Goal: Use online tool/utility

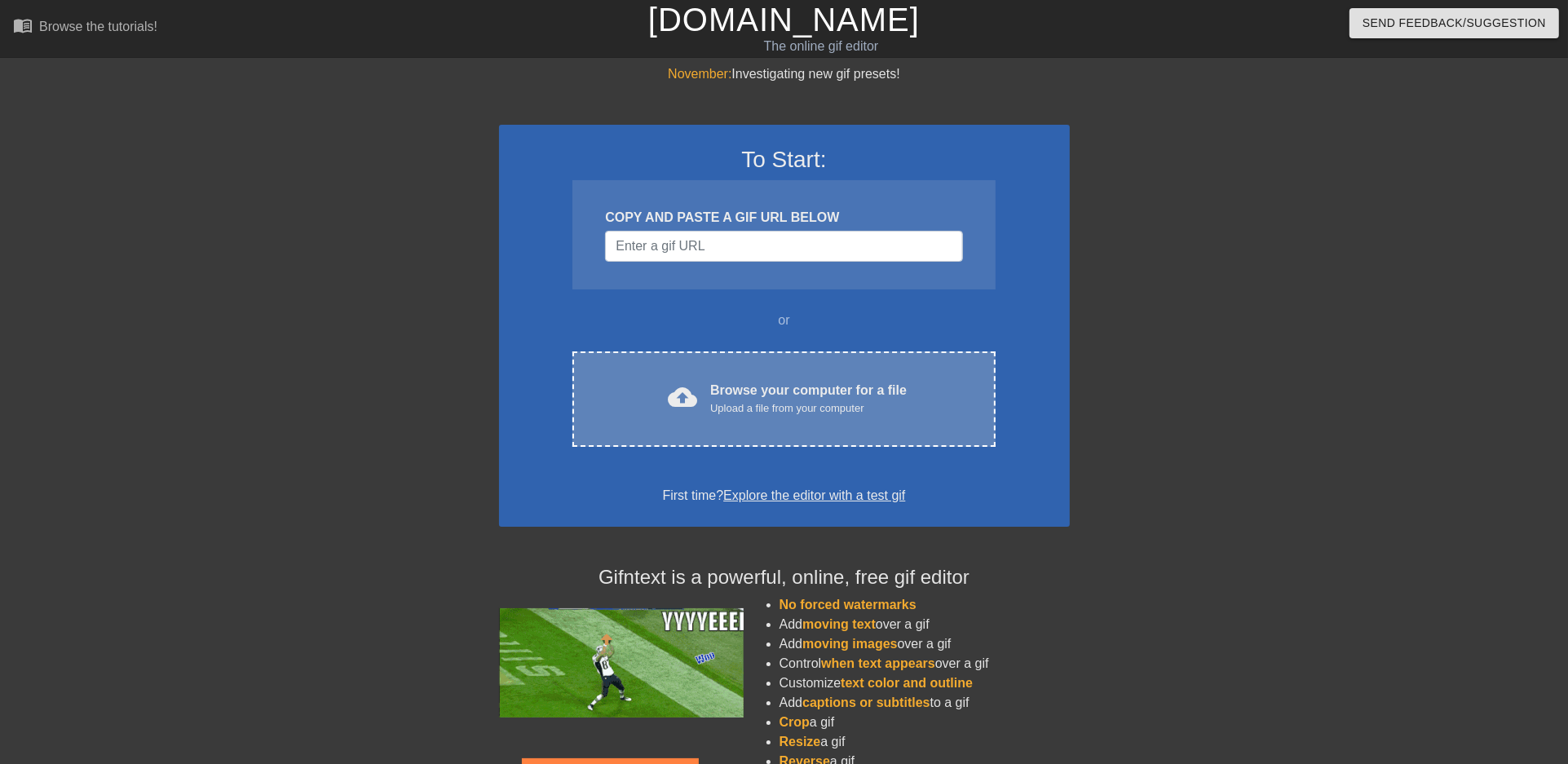
click at [823, 416] on div "Browse your computer for a file Upload a file from your computer" at bounding box center [808, 399] width 197 height 36
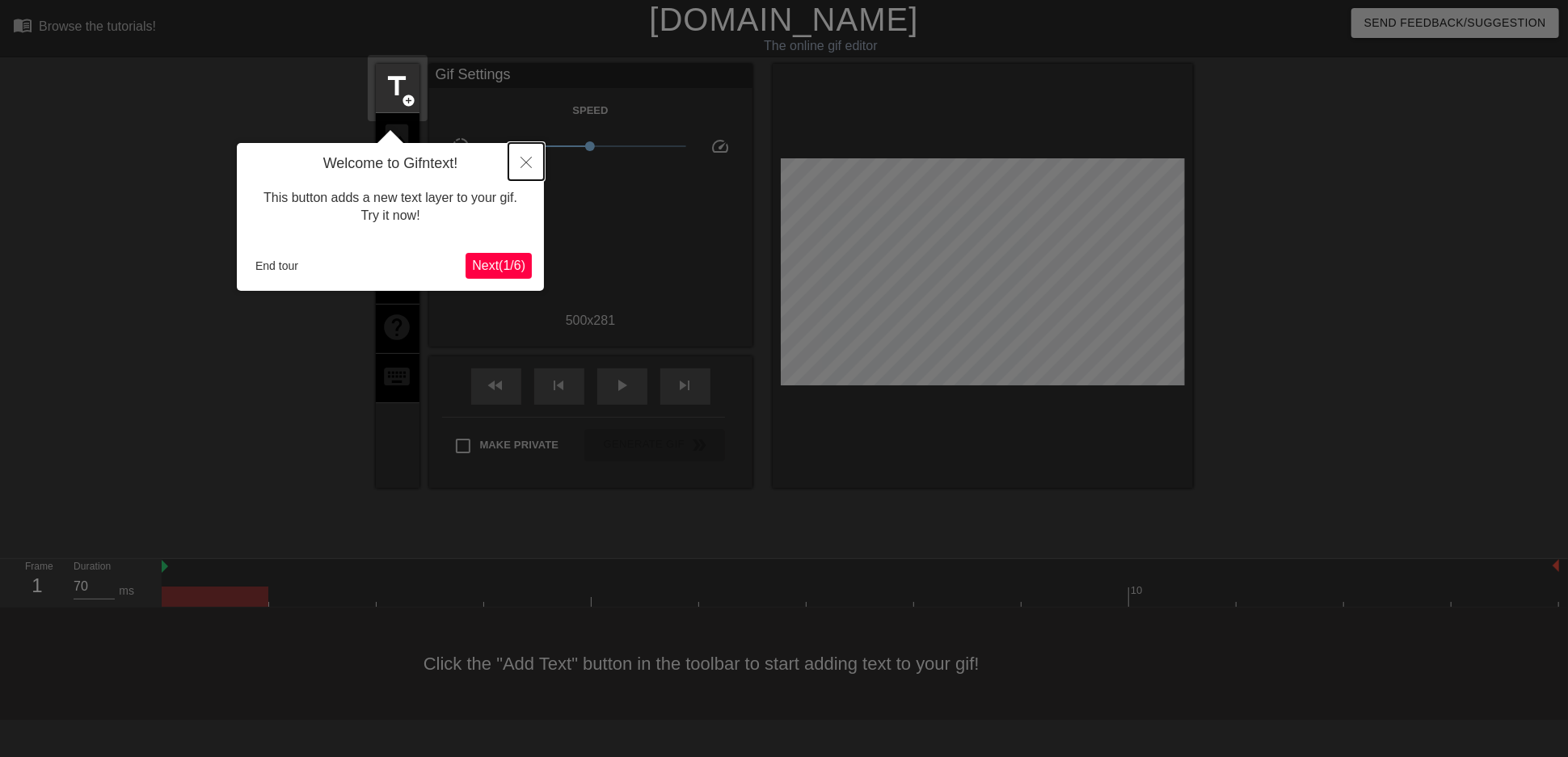
click at [521, 165] on icon "Close" at bounding box center [526, 162] width 12 height 12
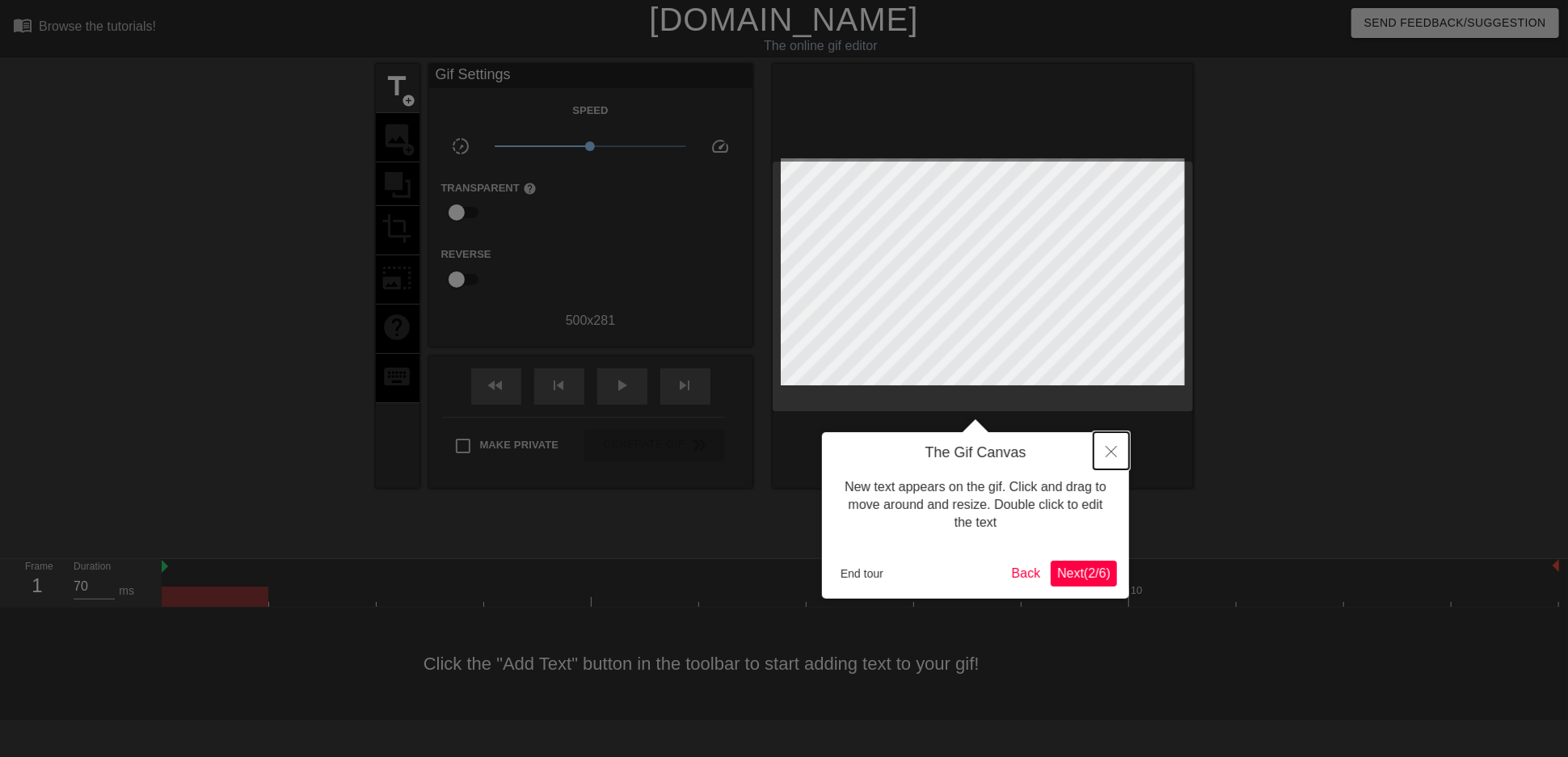
click at [1107, 446] on icon "Close" at bounding box center [1111, 451] width 12 height 12
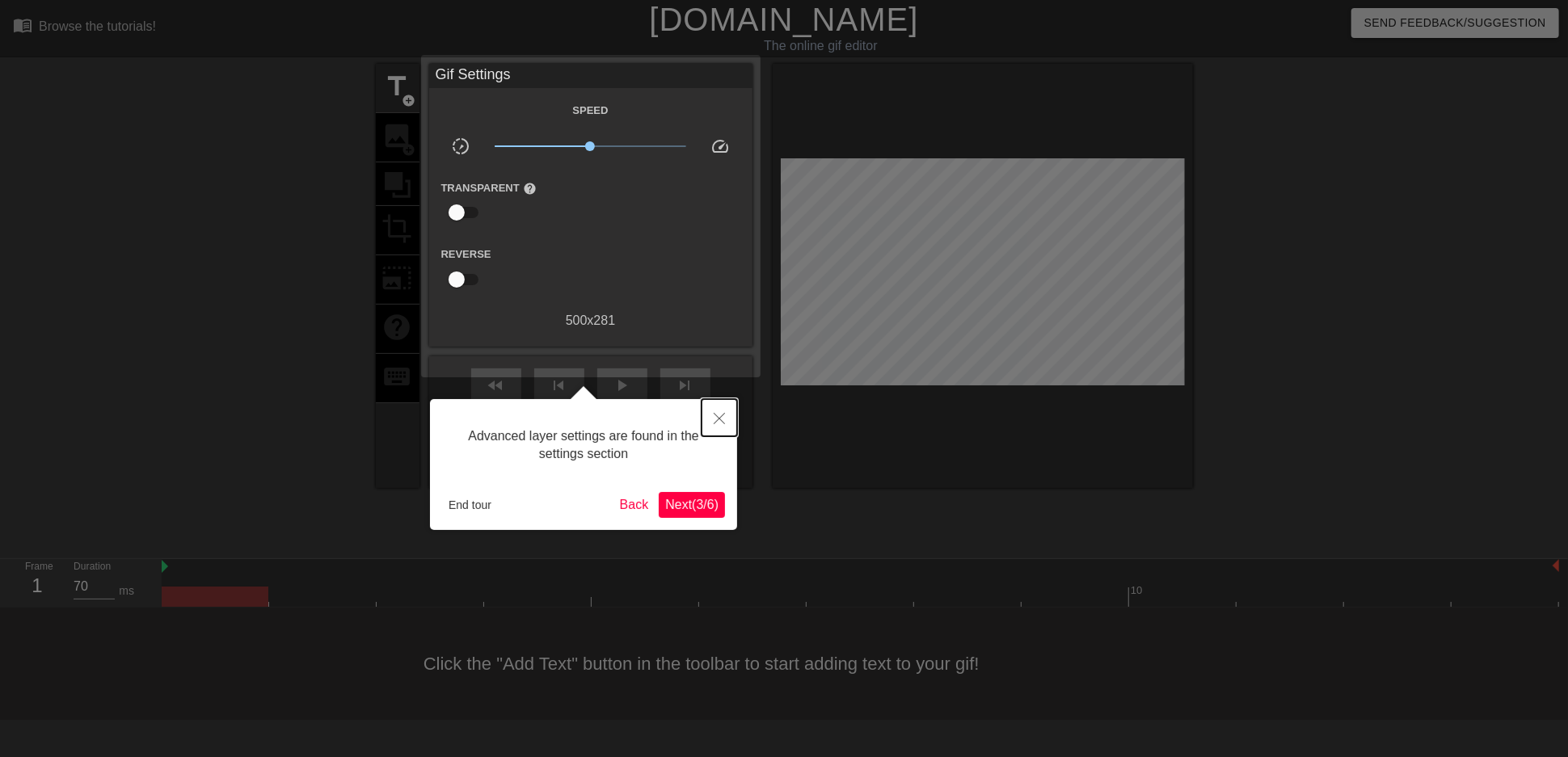
click at [715, 425] on button "Close" at bounding box center [719, 417] width 36 height 37
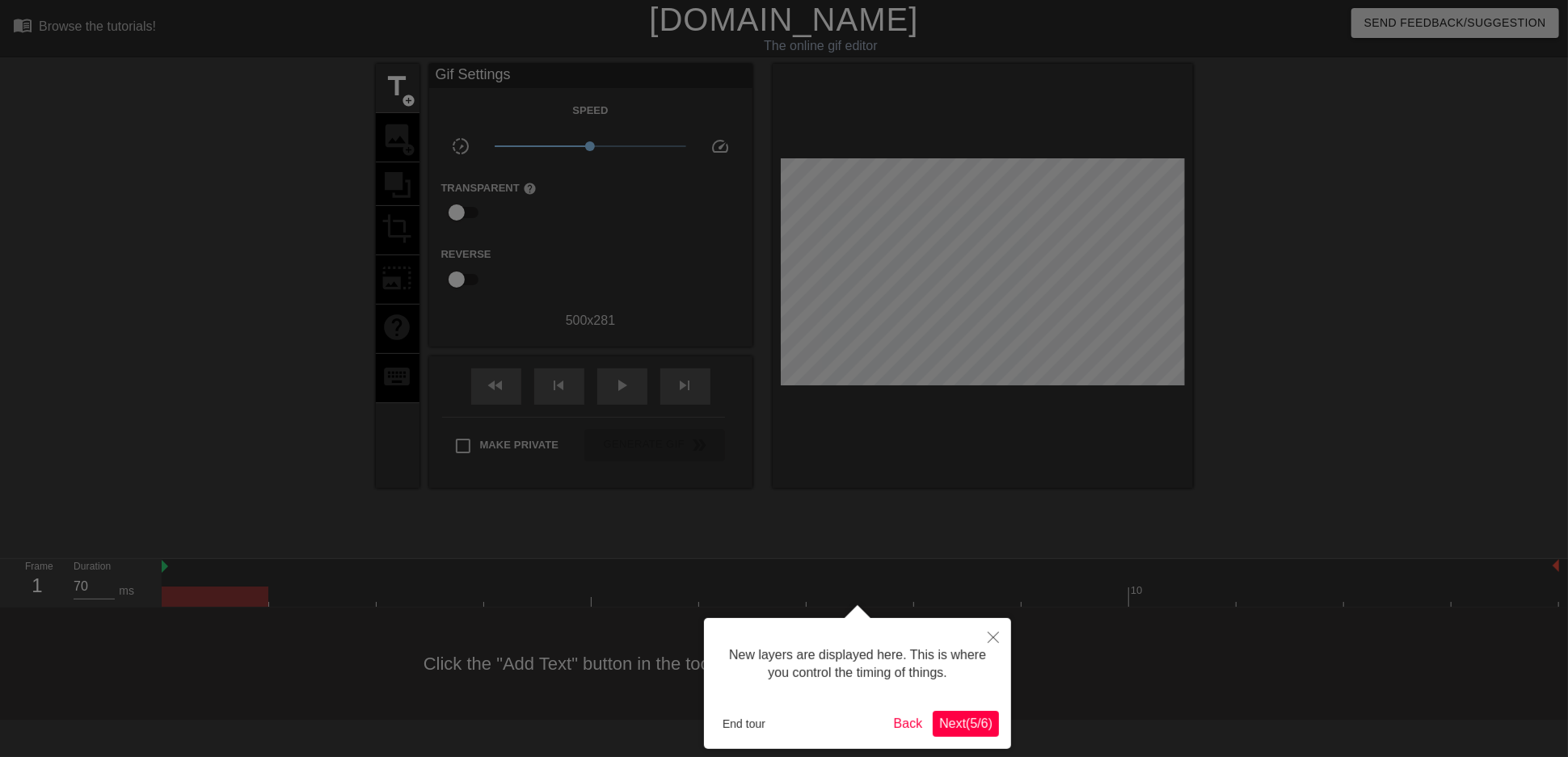
scroll to position [19, 0]
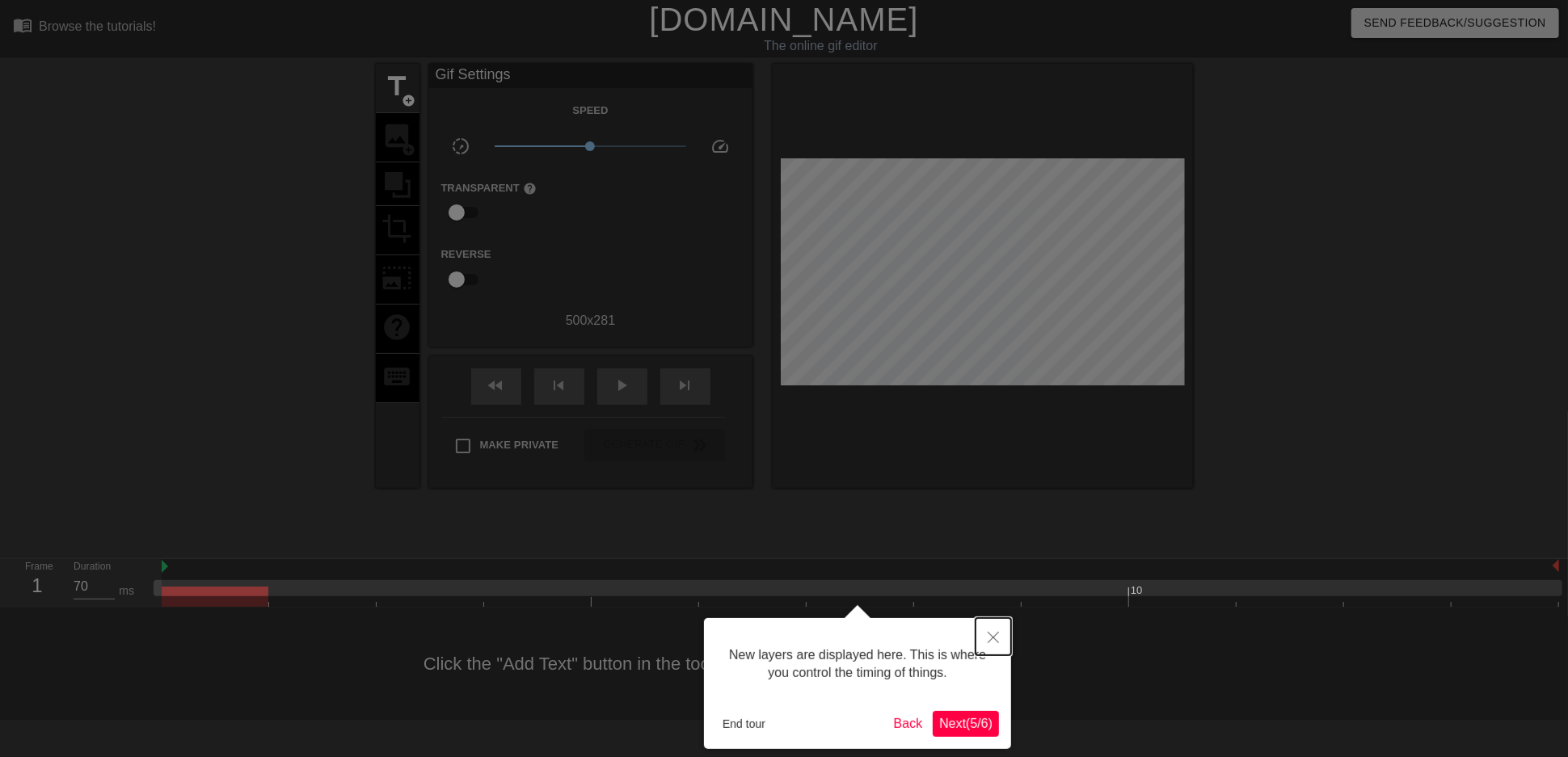
click at [1001, 635] on button "Close" at bounding box center [993, 637] width 36 height 37
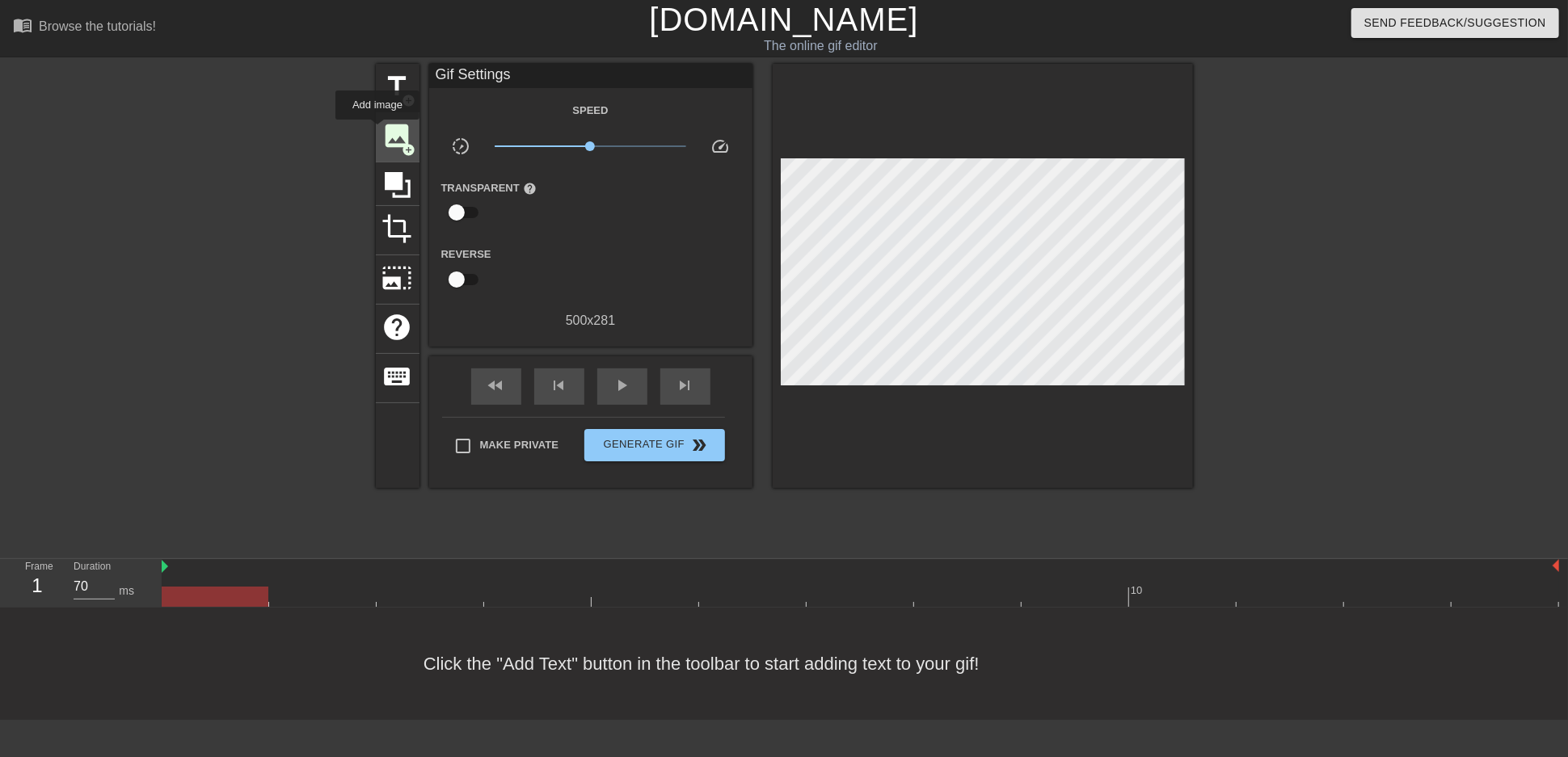
click at [378, 131] on div "image add_circle" at bounding box center [397, 138] width 44 height 49
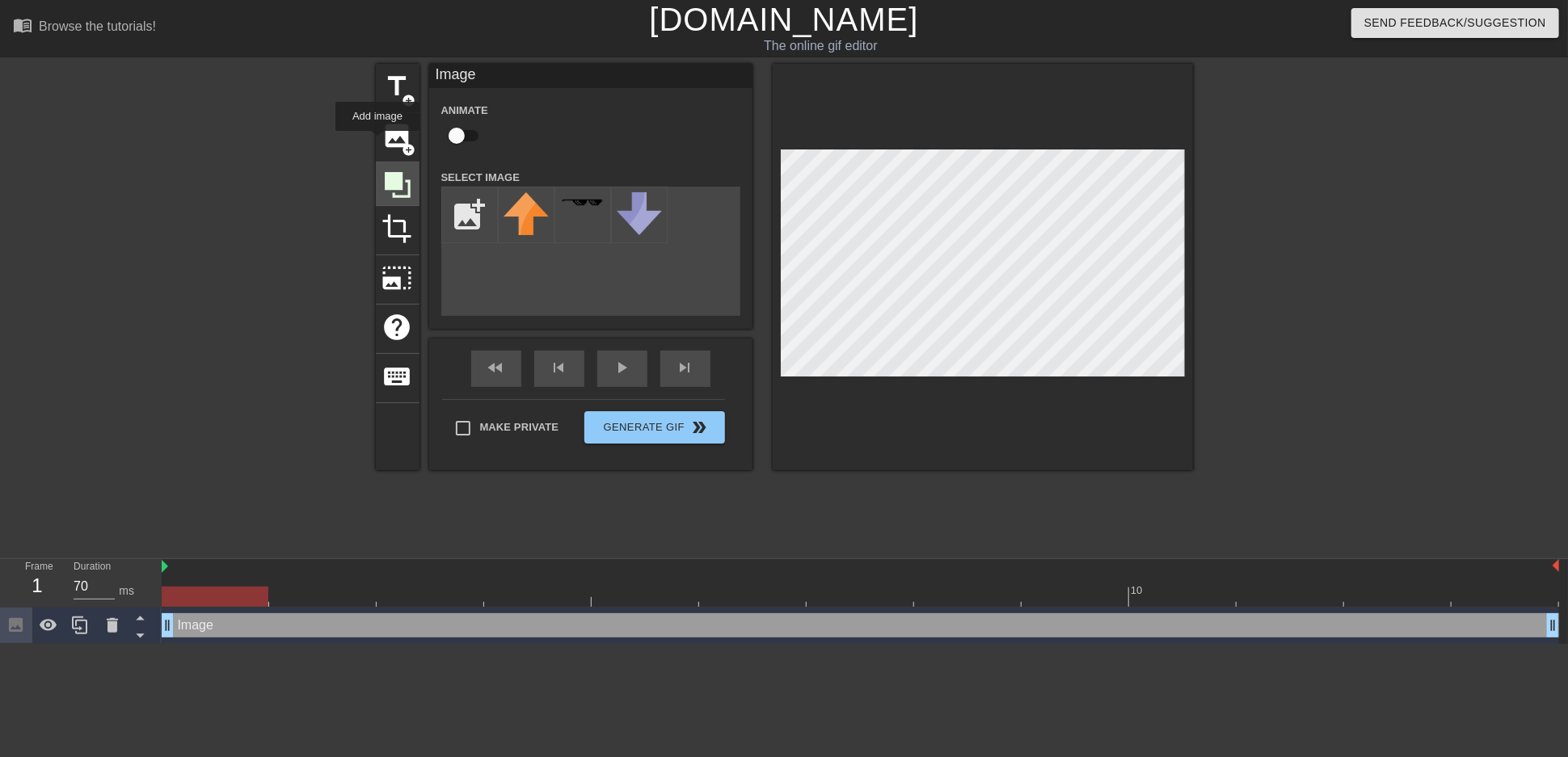
scroll to position [0, 0]
click at [478, 227] on input "file" at bounding box center [469, 215] width 55 height 55
click at [474, 222] on input "file" at bounding box center [469, 215] width 55 height 55
type input "C:\fakepath\me.png"
click at [531, 214] on img at bounding box center [526, 203] width 45 height 22
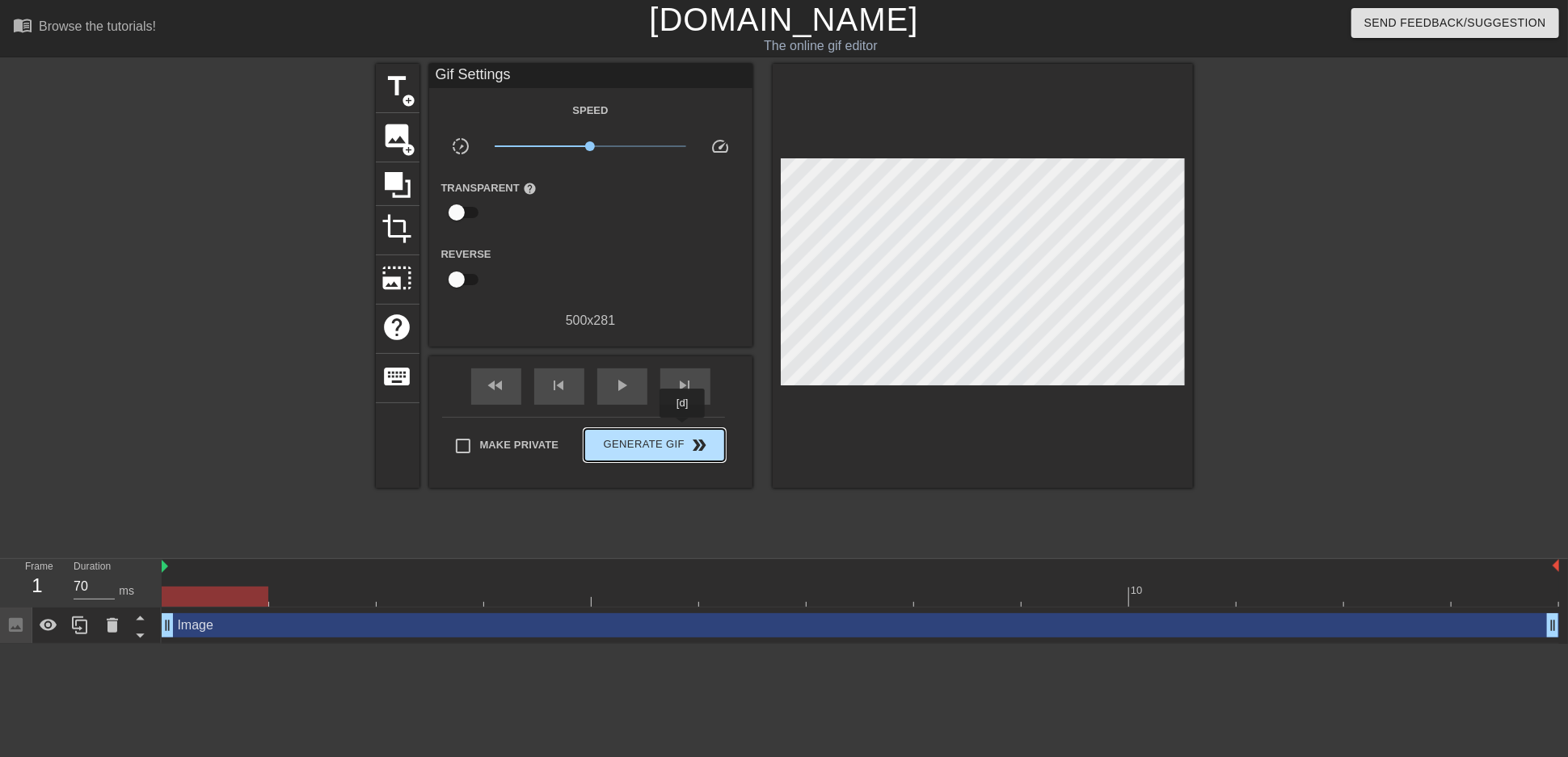
click at [683, 429] on div "fast_rewind skip_previous play_arrow skip_next Make Private Generate Gif double…" at bounding box center [591, 422] width 324 height 132
click at [700, 455] on span "double_arrow" at bounding box center [699, 445] width 20 height 20
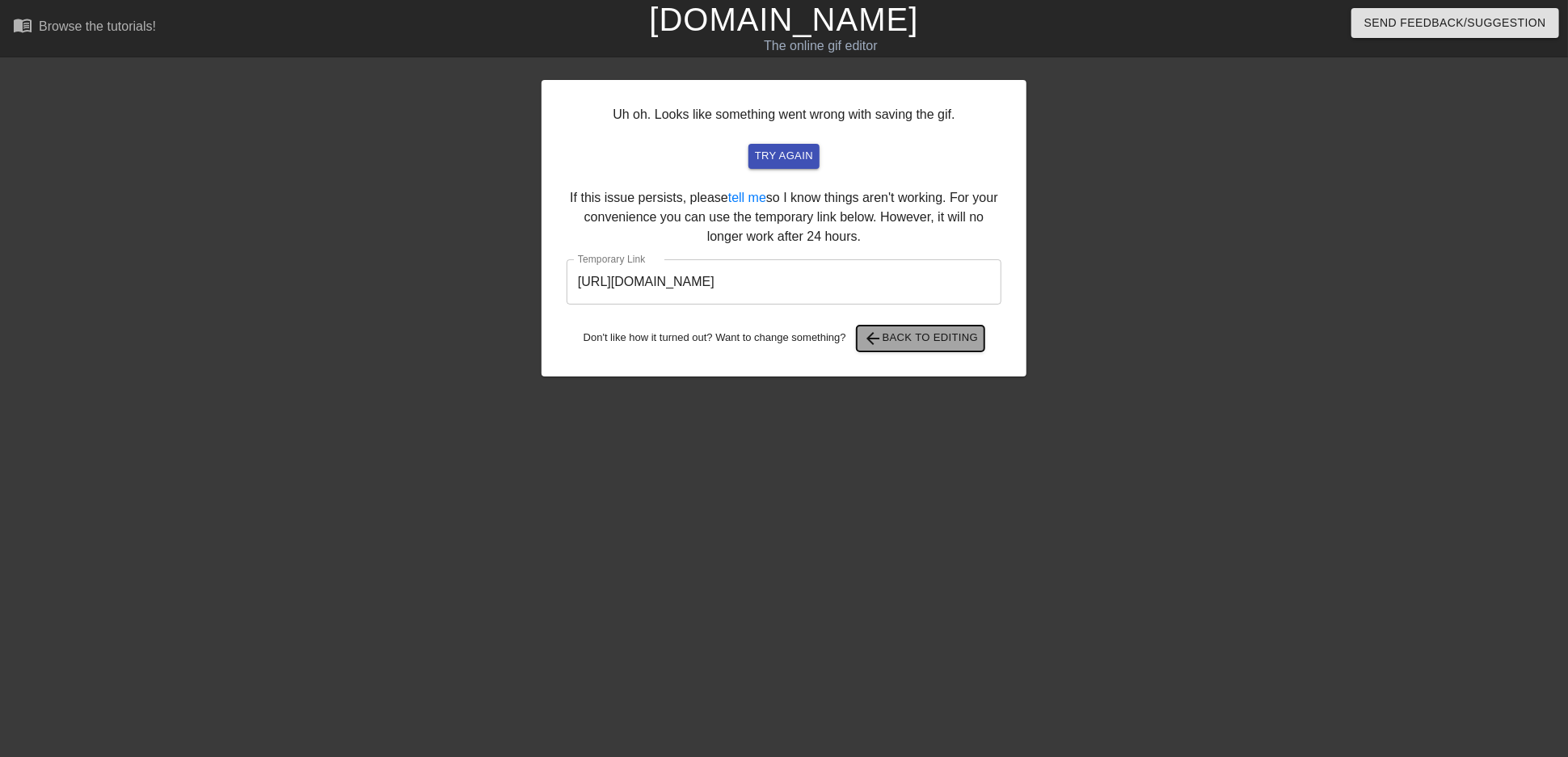
click at [895, 348] on span "arrow_back Back to Editing" at bounding box center [921, 339] width 116 height 20
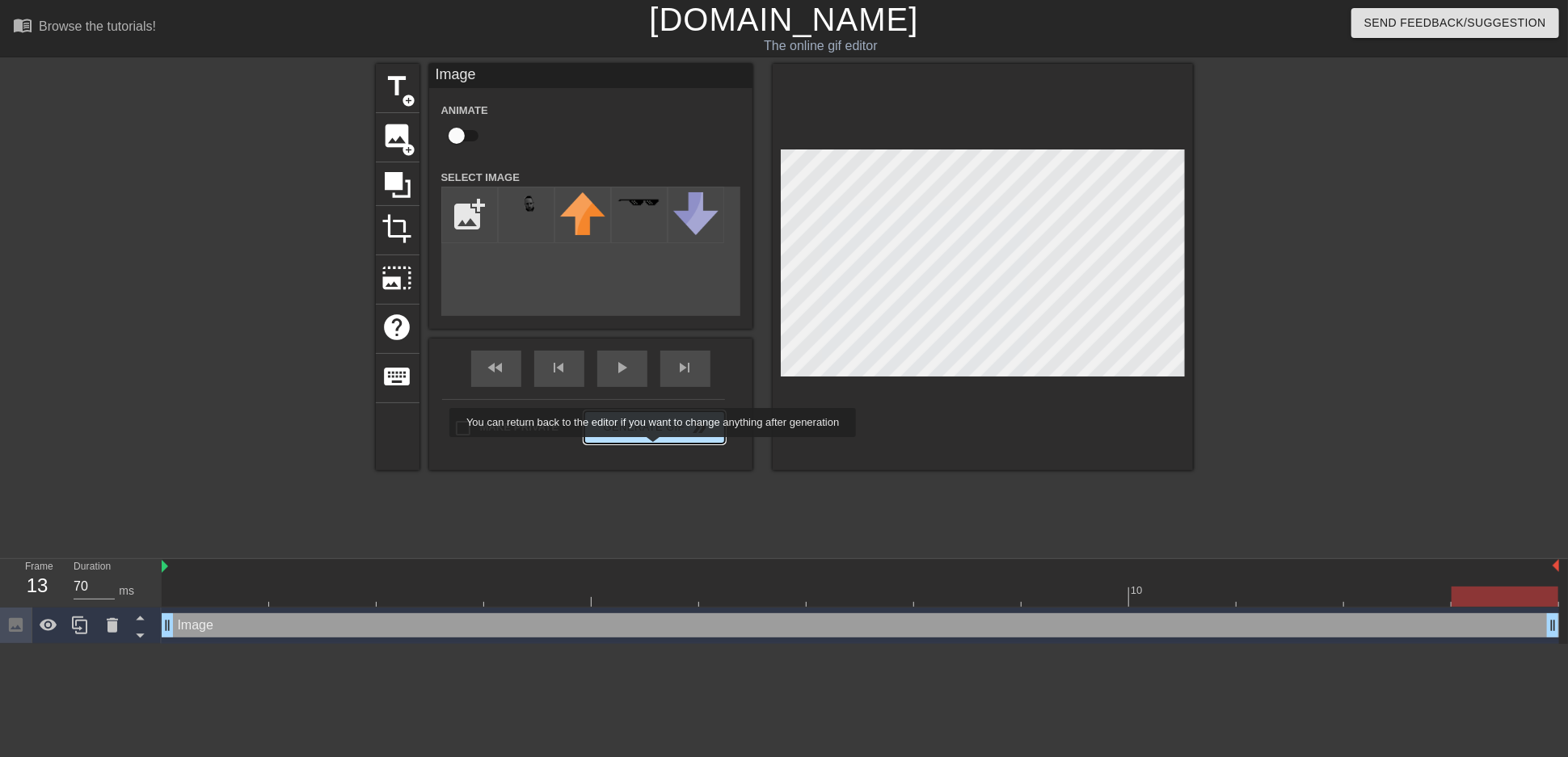
click at [655, 449] on div "Make Private Generate Gif double_arrow" at bounding box center [584, 431] width 283 height 64
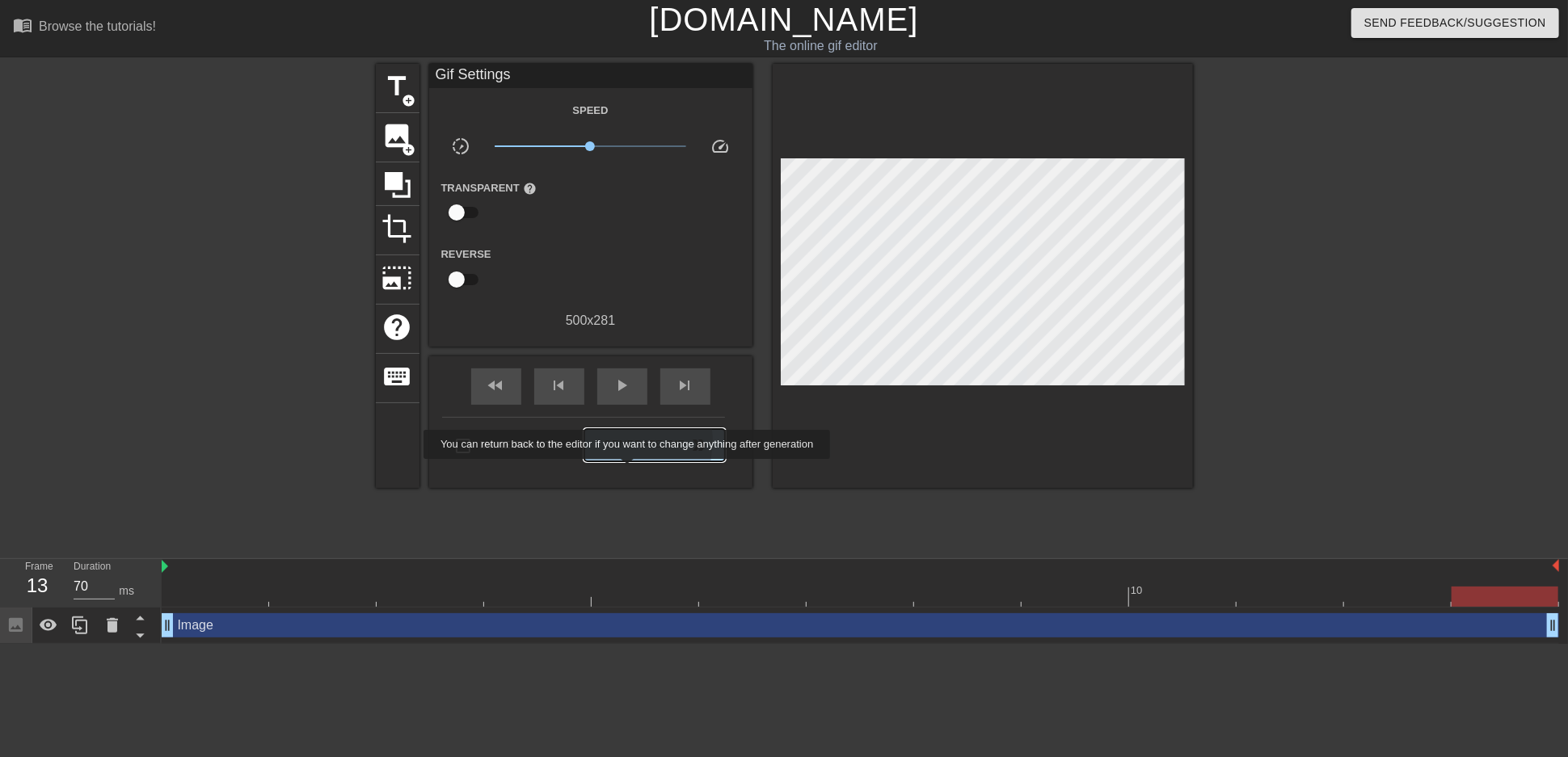
click at [628, 455] on span "Generate Gif double_arrow" at bounding box center [654, 445] width 127 height 20
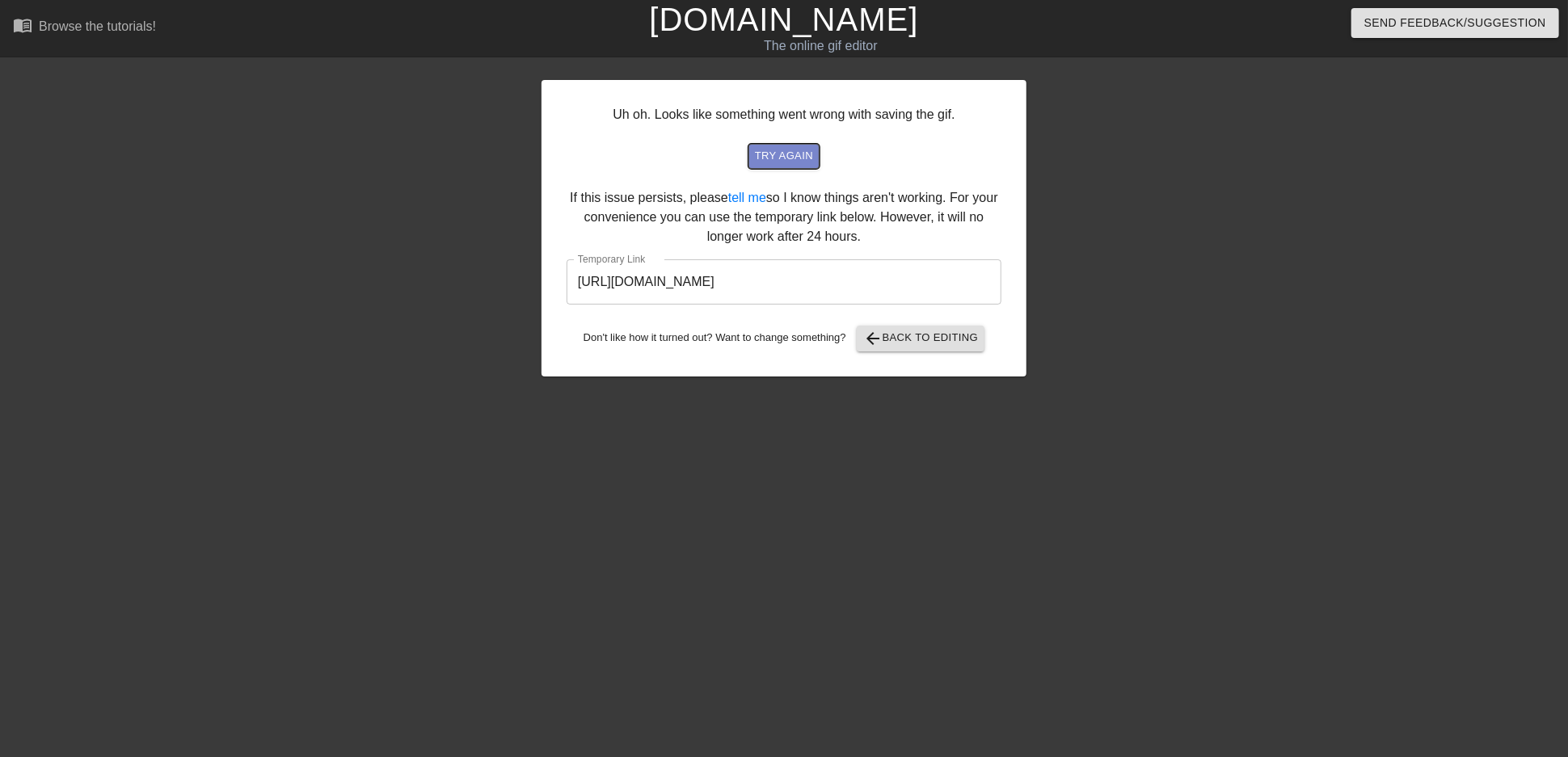
click at [775, 165] on span "try again" at bounding box center [784, 156] width 58 height 19
click at [887, 348] on span "arrow_back Back to Editing" at bounding box center [921, 339] width 116 height 20
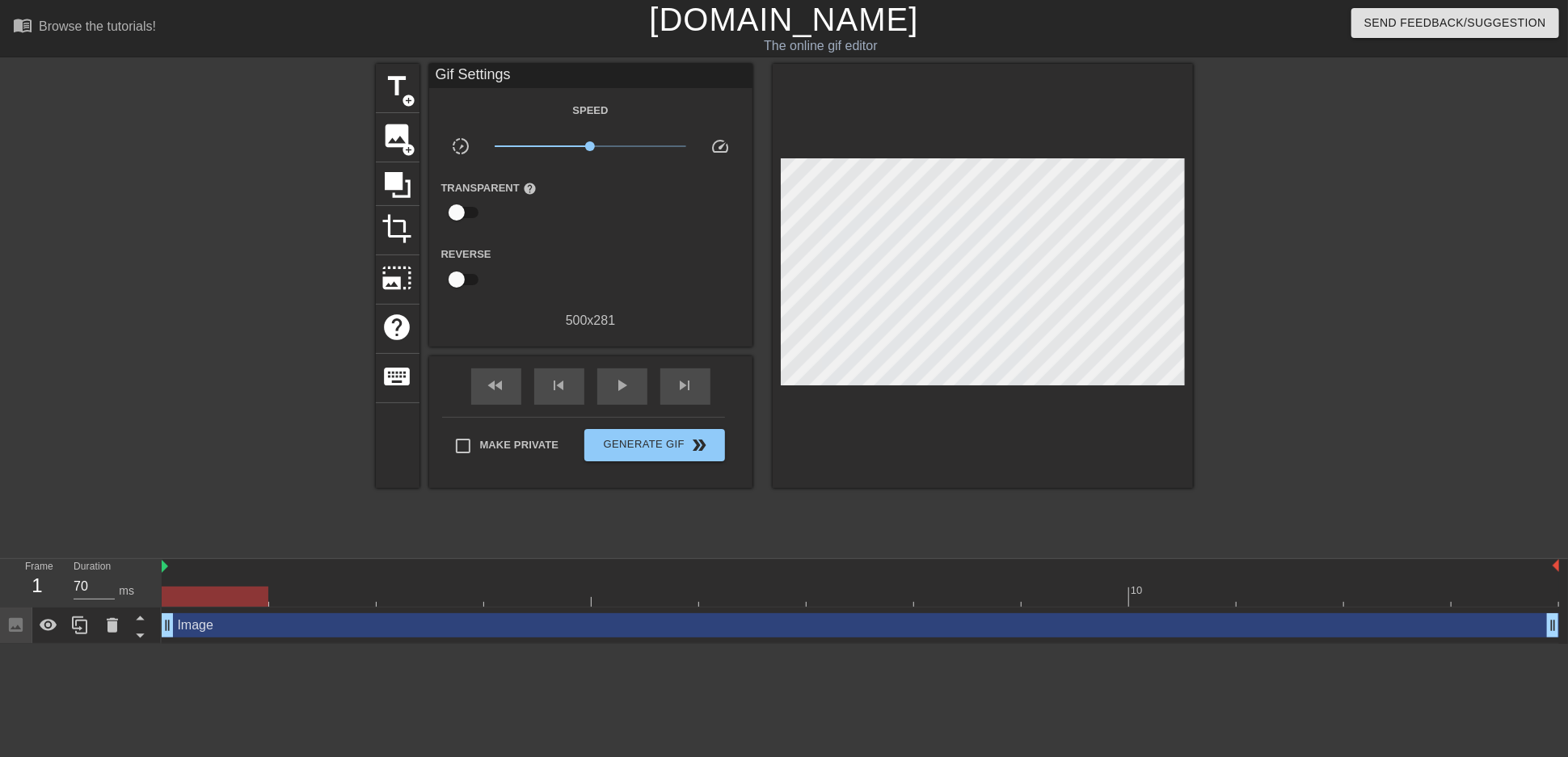
drag, startPoint x: 169, startPoint y: 625, endPoint x: 175, endPoint y: 637, distance: 13.4
click at [1385, 23] on span "Send Feedback/Suggestion" at bounding box center [1455, 22] width 182 height 20
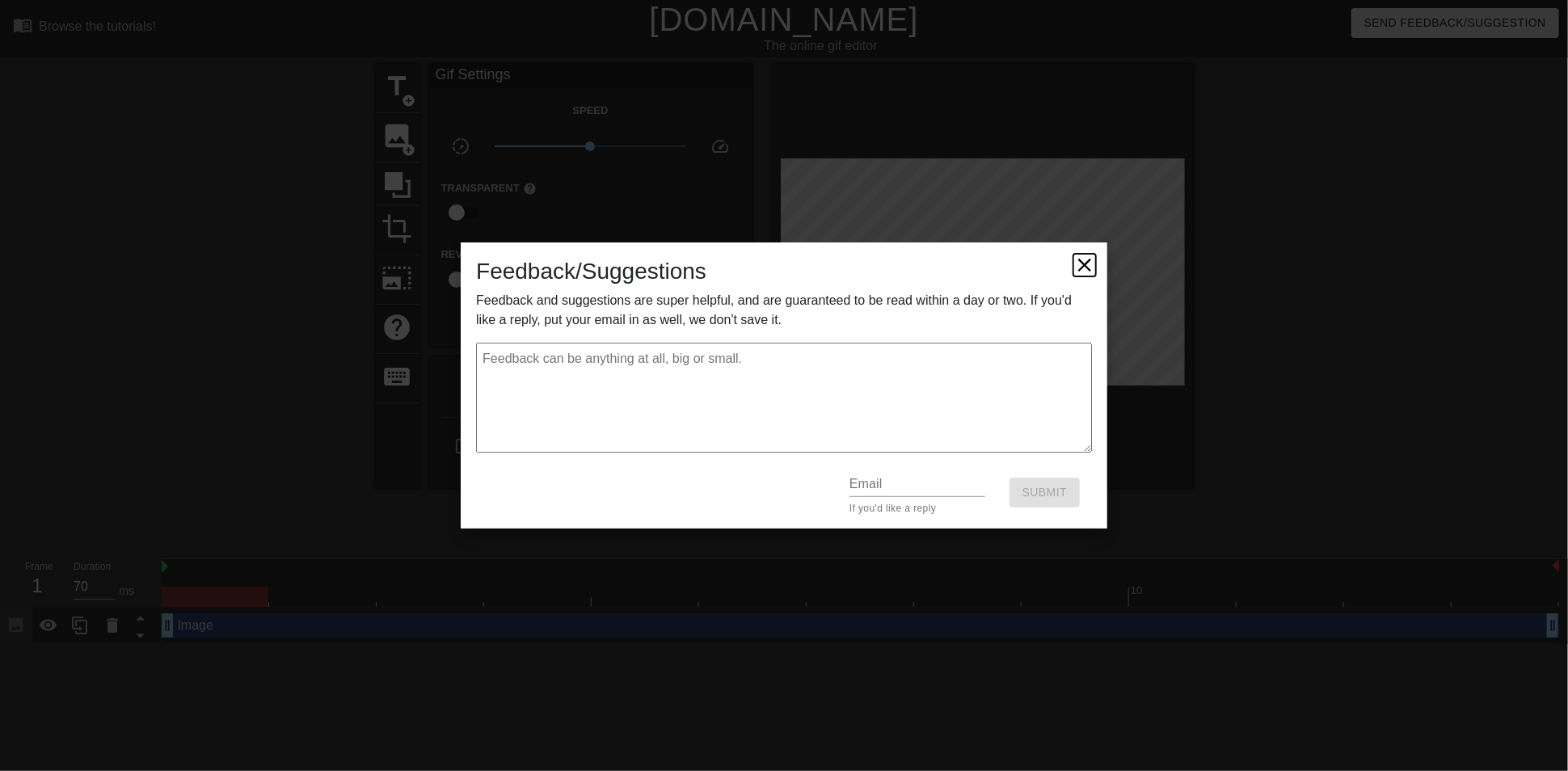
click at [1082, 258] on icon at bounding box center [1084, 264] width 13 height 13
type textarea "x"
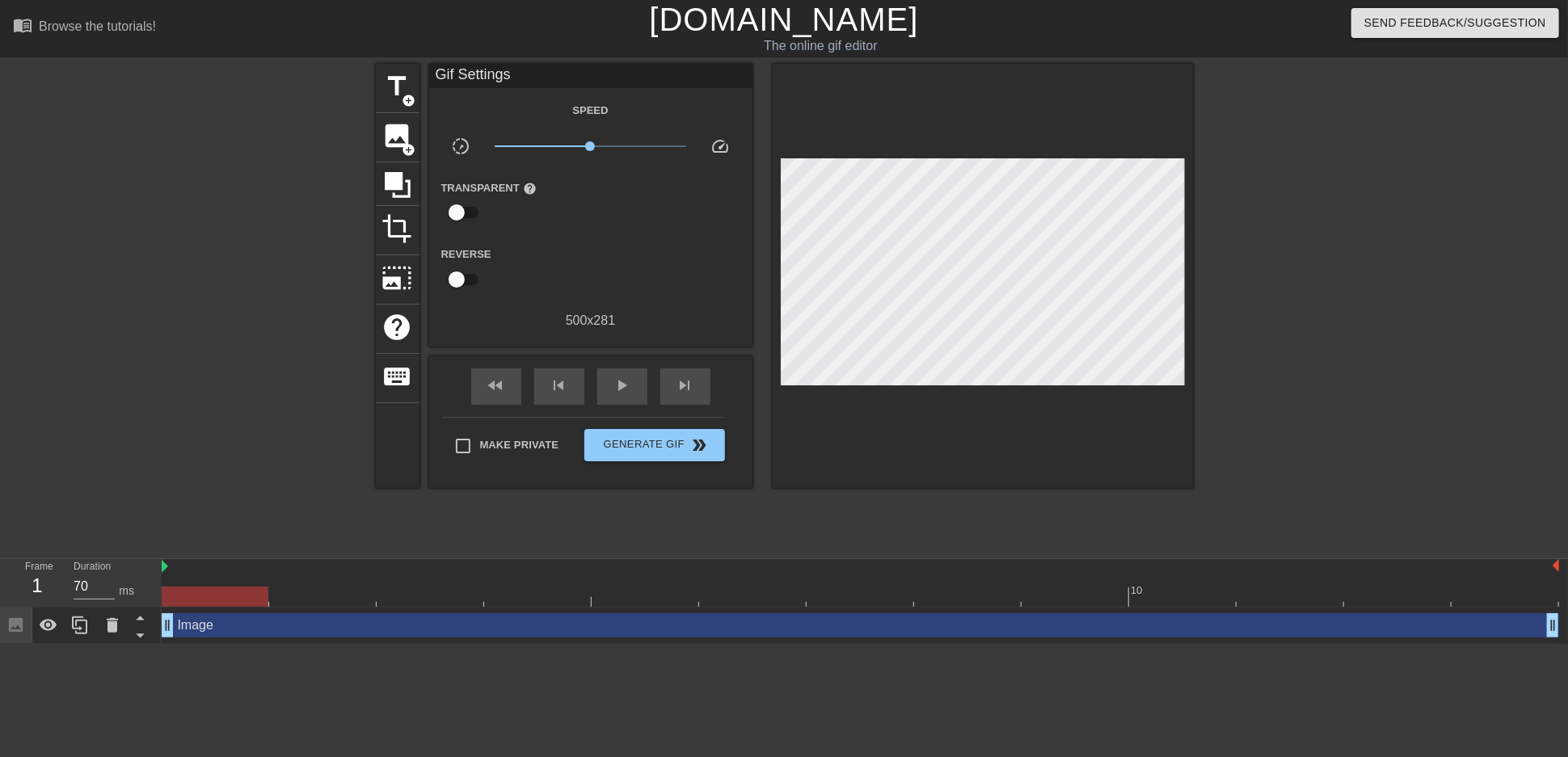
click at [261, 593] on div at bounding box center [215, 597] width 107 height 20
drag, startPoint x: 261, startPoint y: 593, endPoint x: 170, endPoint y: 618, distance: 94.4
click at [170, 618] on div "10 Image drag_handle drag_handle" at bounding box center [865, 601] width 1406 height 85
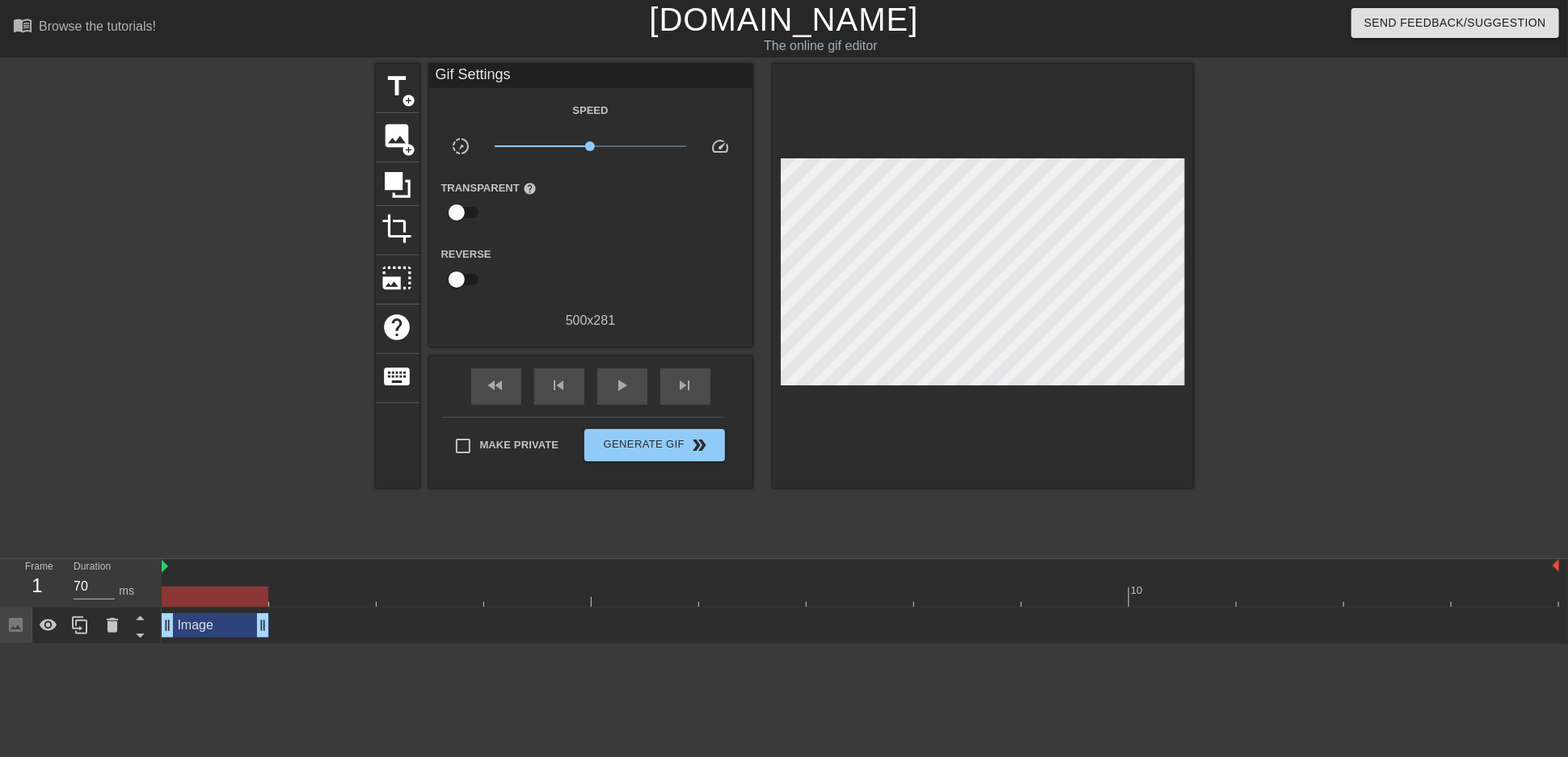
drag, startPoint x: 1555, startPoint y: 629, endPoint x: 260, endPoint y: 615, distance: 1295.1
click at [651, 455] on span "Generate Gif double_arrow" at bounding box center [654, 445] width 127 height 20
